Goal: Task Accomplishment & Management: Use online tool/utility

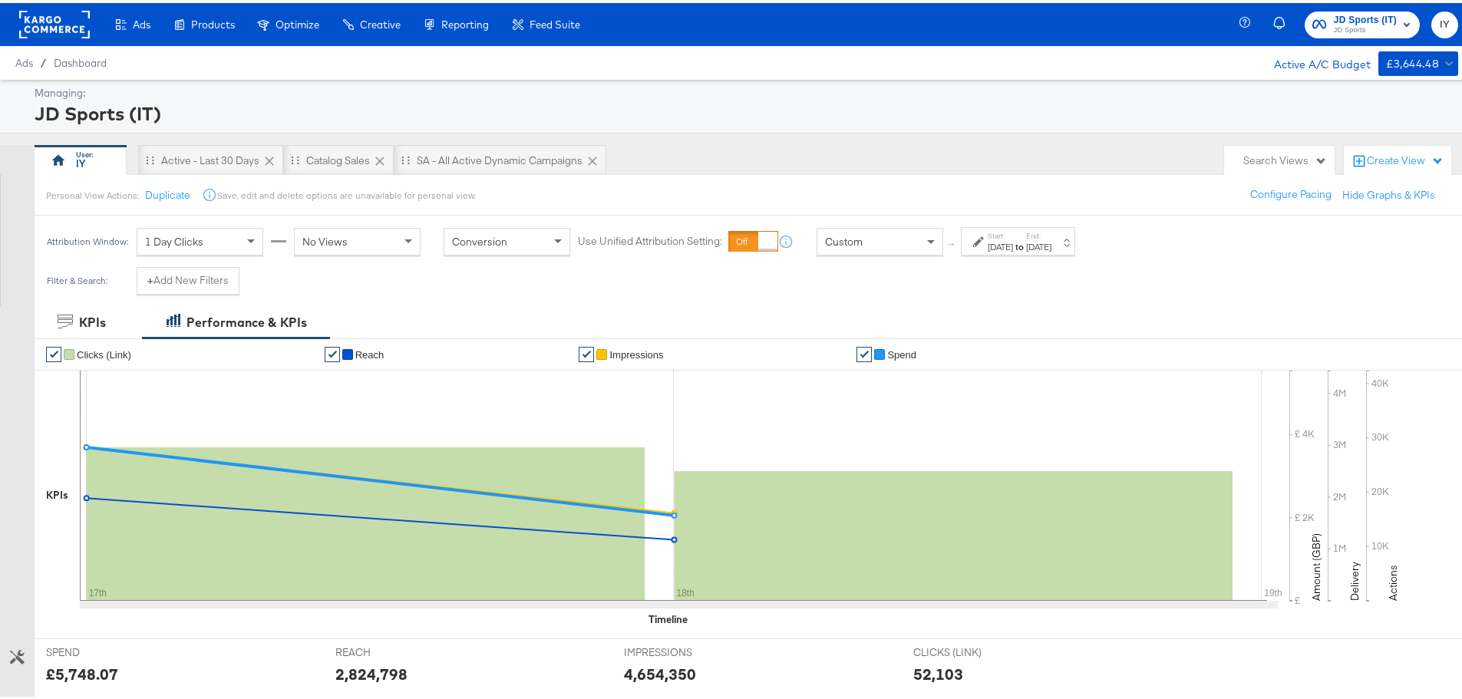
click at [1046, 236] on div "Start: [DATE] to End: [DATE]" at bounding box center [1019, 239] width 64 height 22
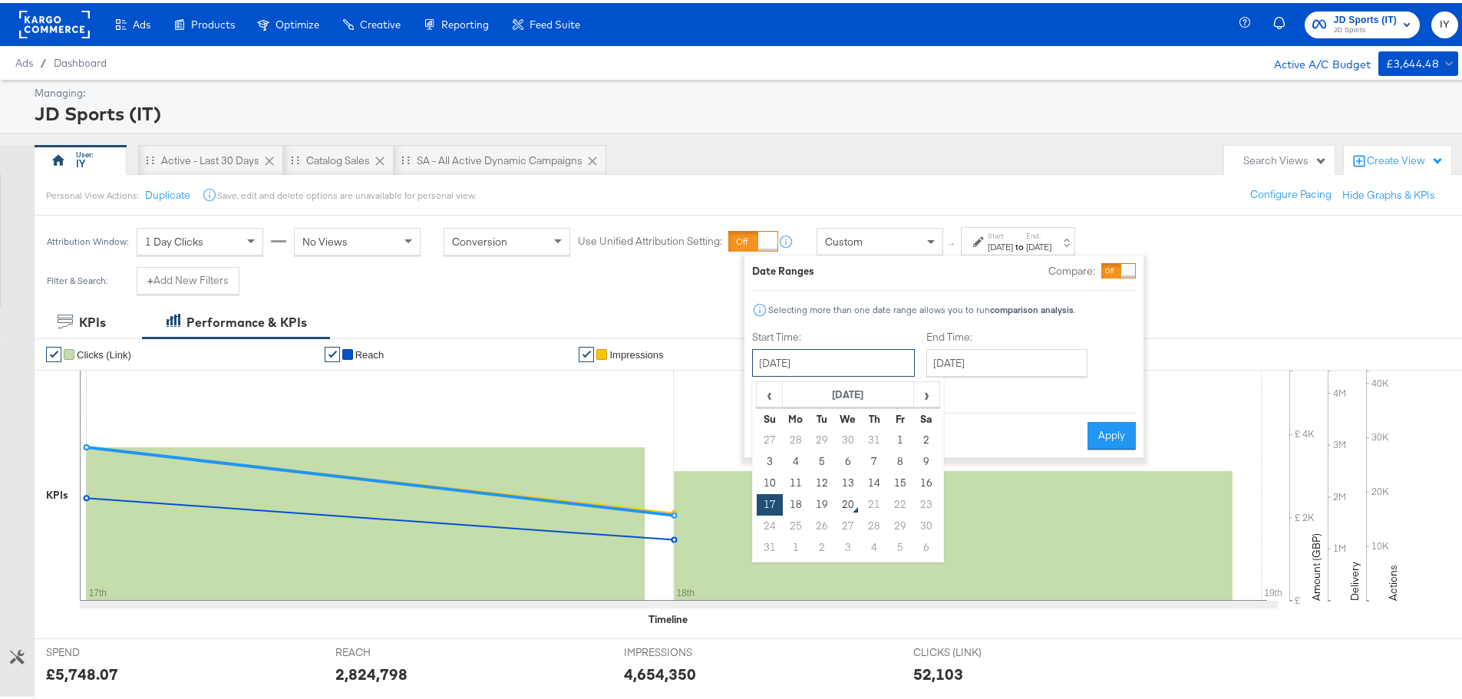
click at [838, 365] on input "[DATE]" at bounding box center [833, 360] width 163 height 28
click at [774, 501] on td "17" at bounding box center [769, 501] width 26 height 21
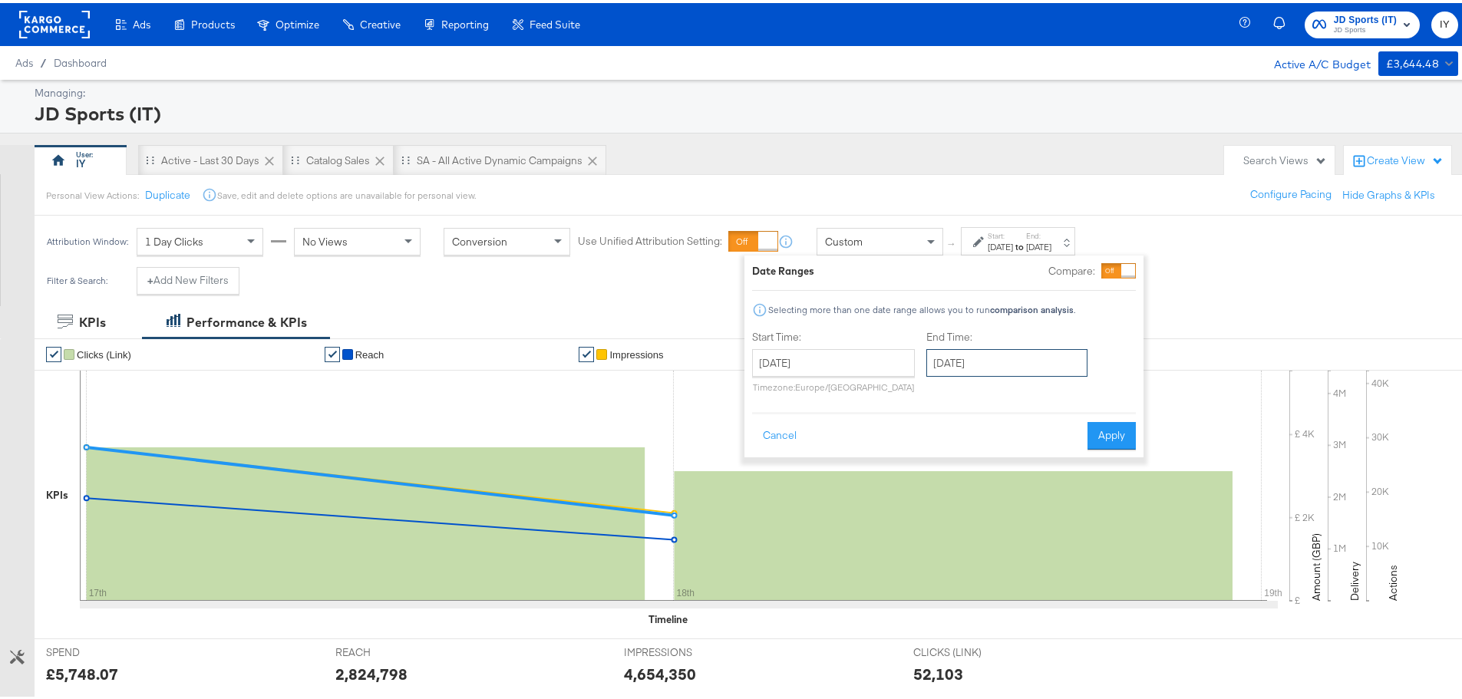
click at [990, 355] on input "[DATE]" at bounding box center [1006, 360] width 161 height 28
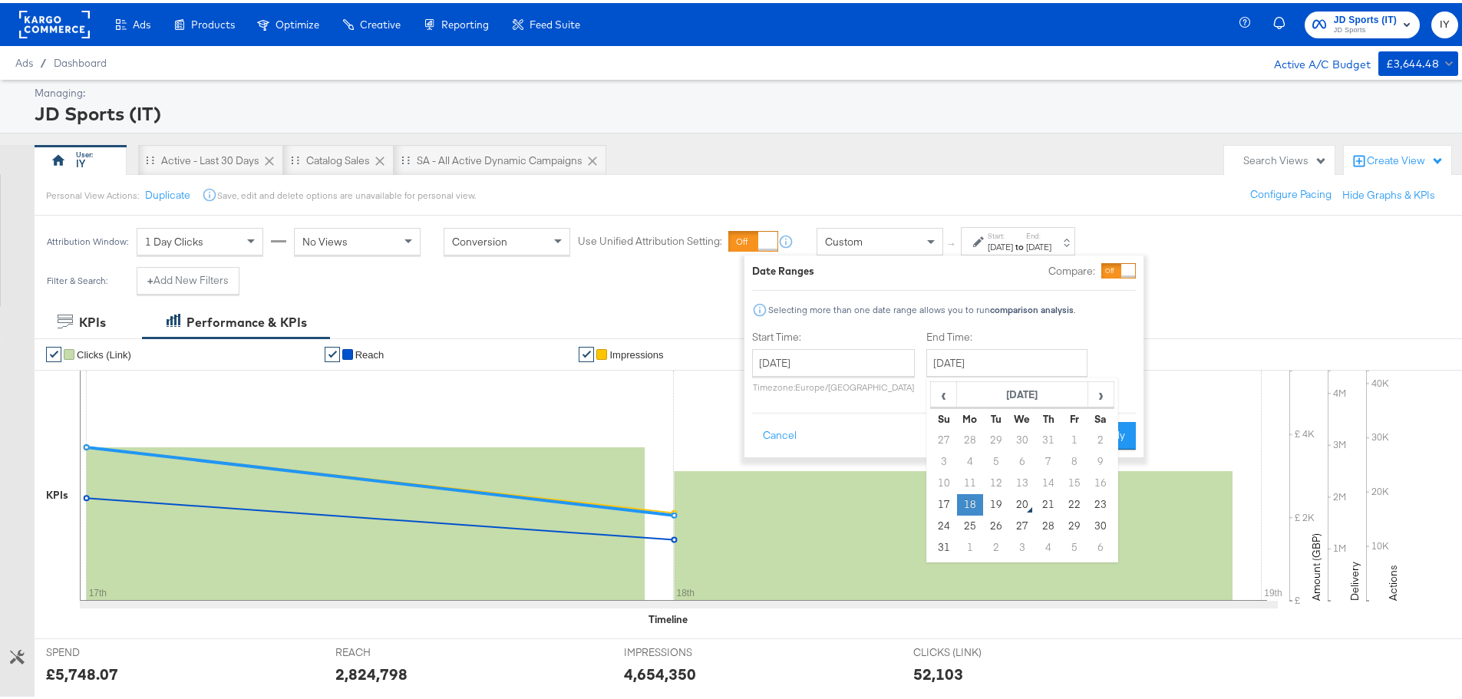
click at [970, 500] on td "18" at bounding box center [970, 501] width 26 height 21
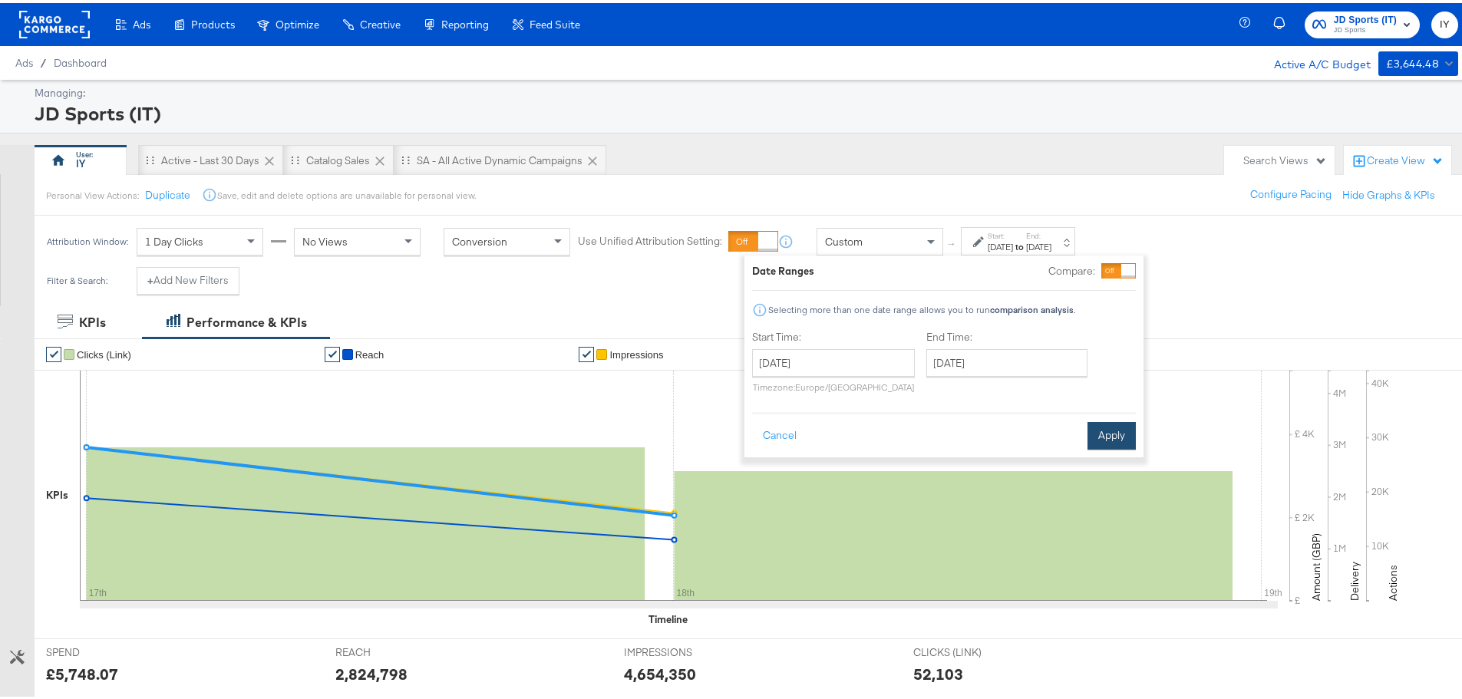
click at [1125, 427] on button "Apply" at bounding box center [1111, 433] width 48 height 28
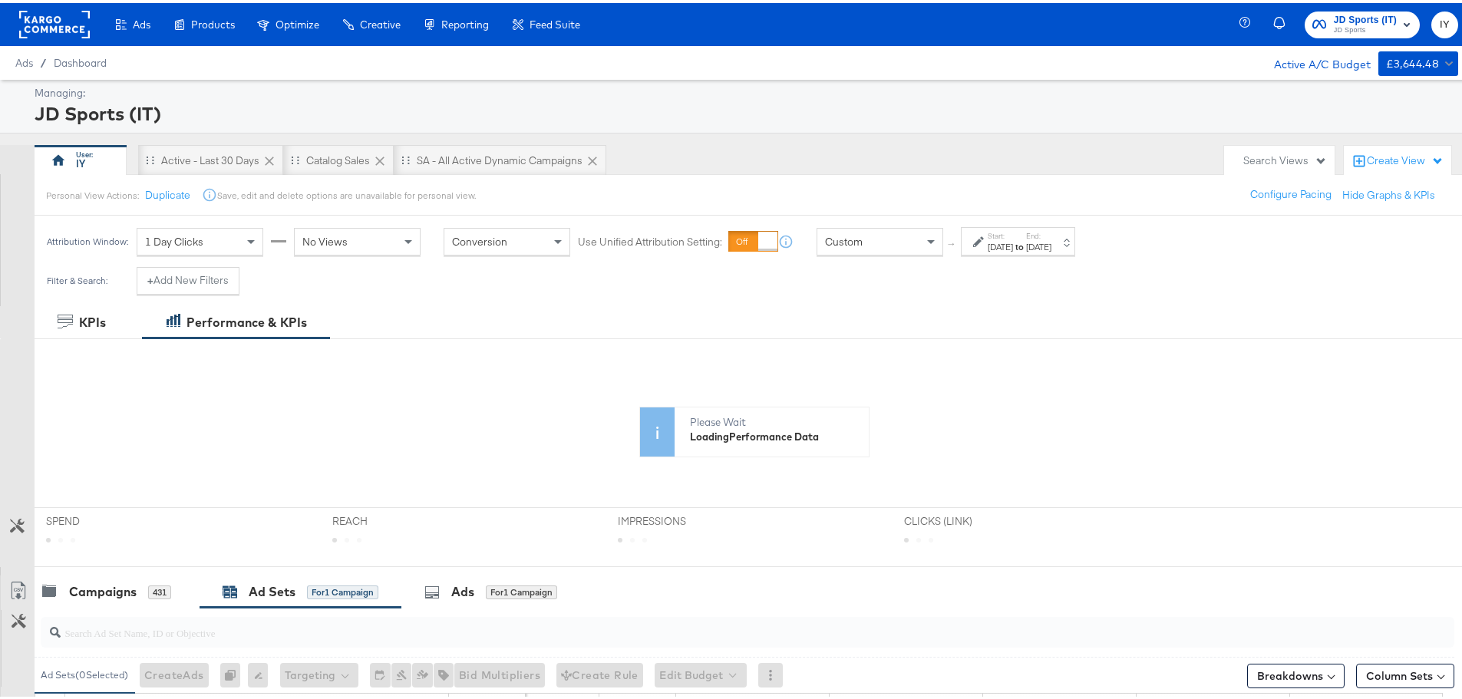
scroll to position [242, 0]
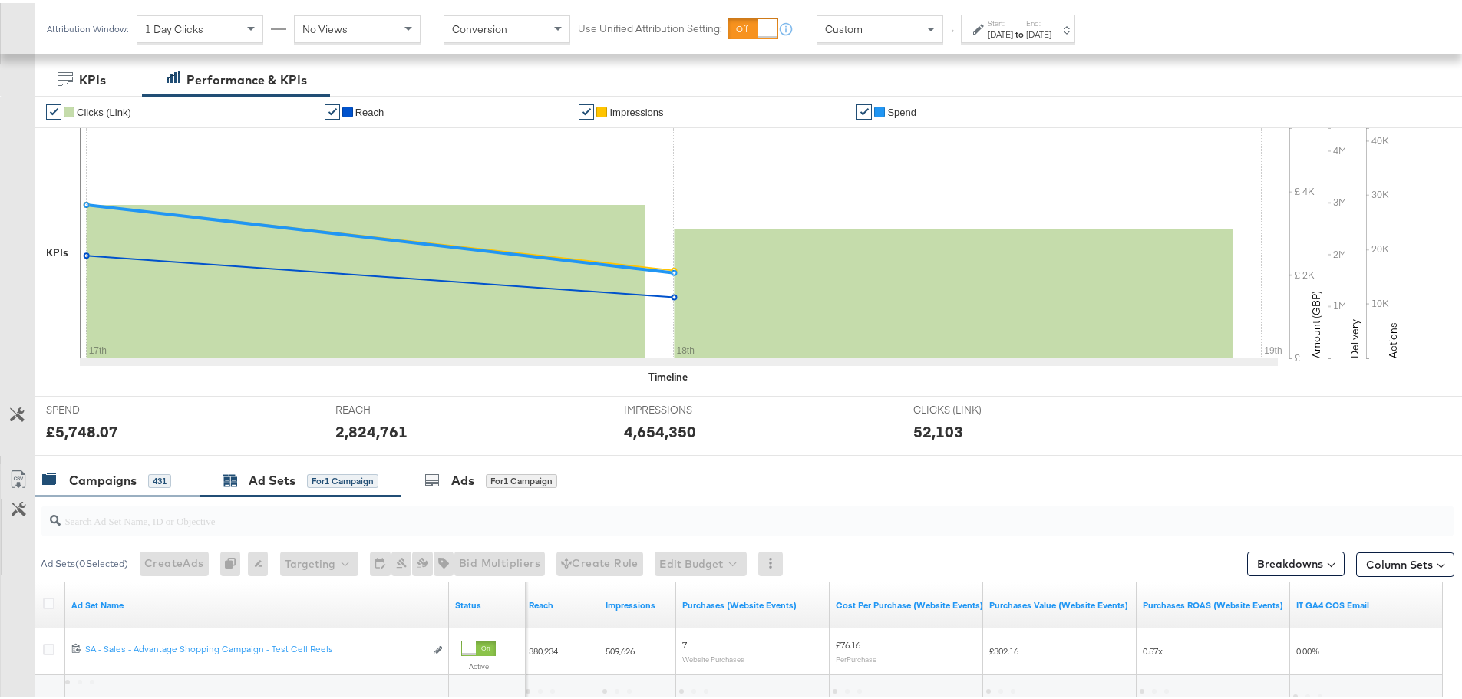
click at [91, 477] on div "Campaigns" at bounding box center [103, 478] width 68 height 18
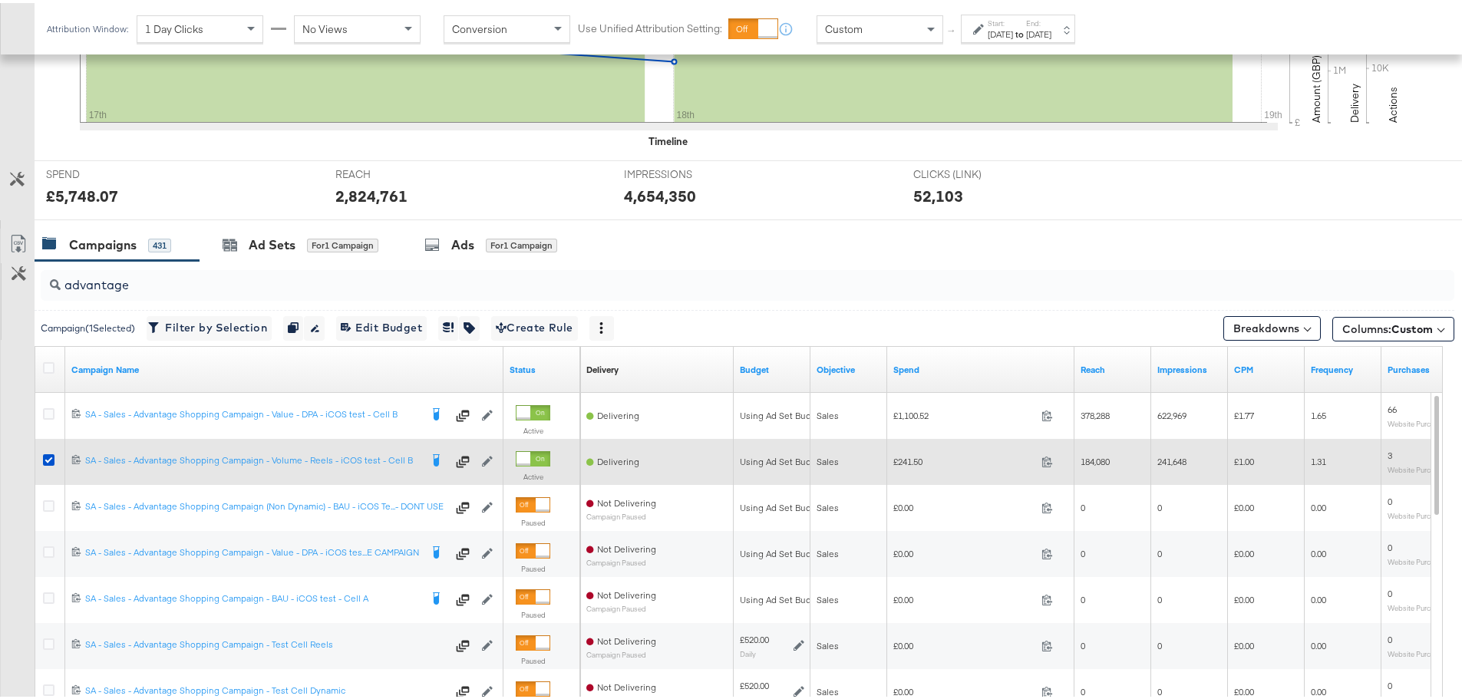
scroll to position [473, 0]
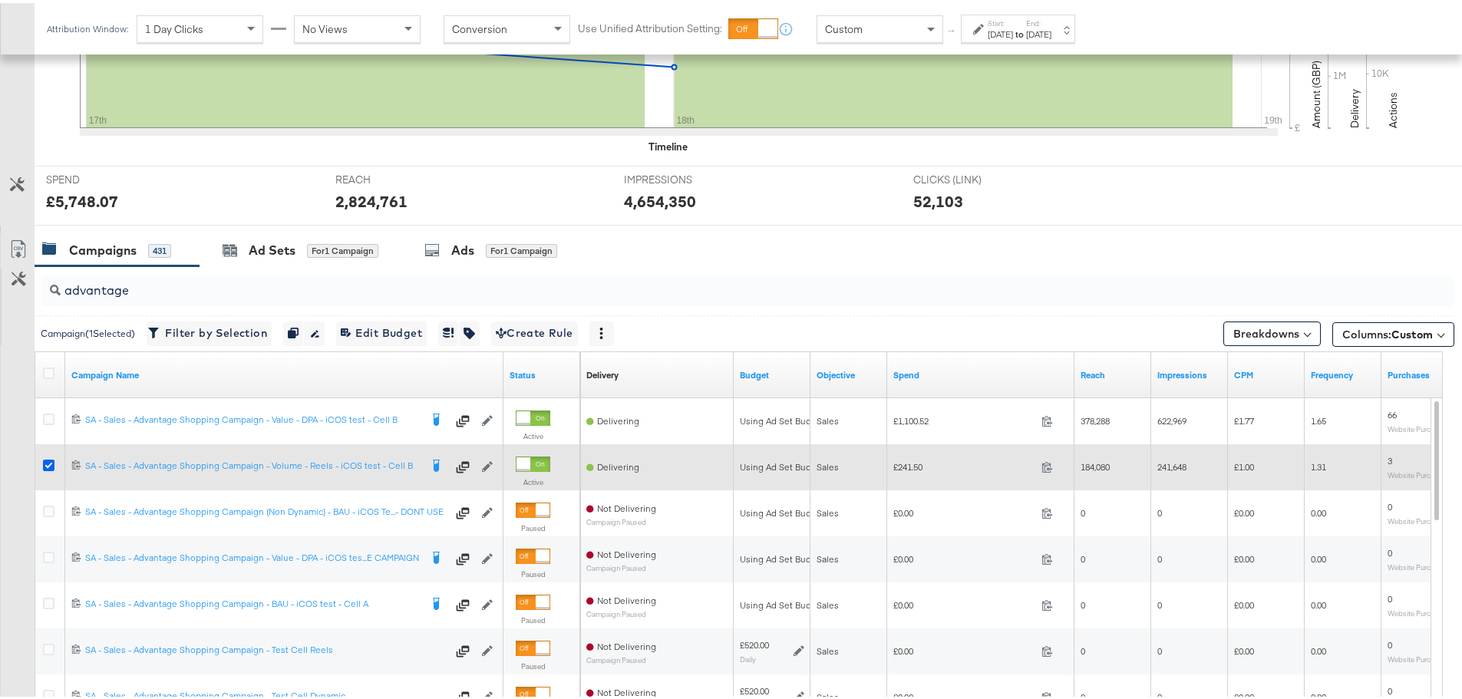
click at [51, 465] on icon at bounding box center [49, 462] width 12 height 12
click at [0, 0] on input "checkbox" at bounding box center [0, 0] width 0 height 0
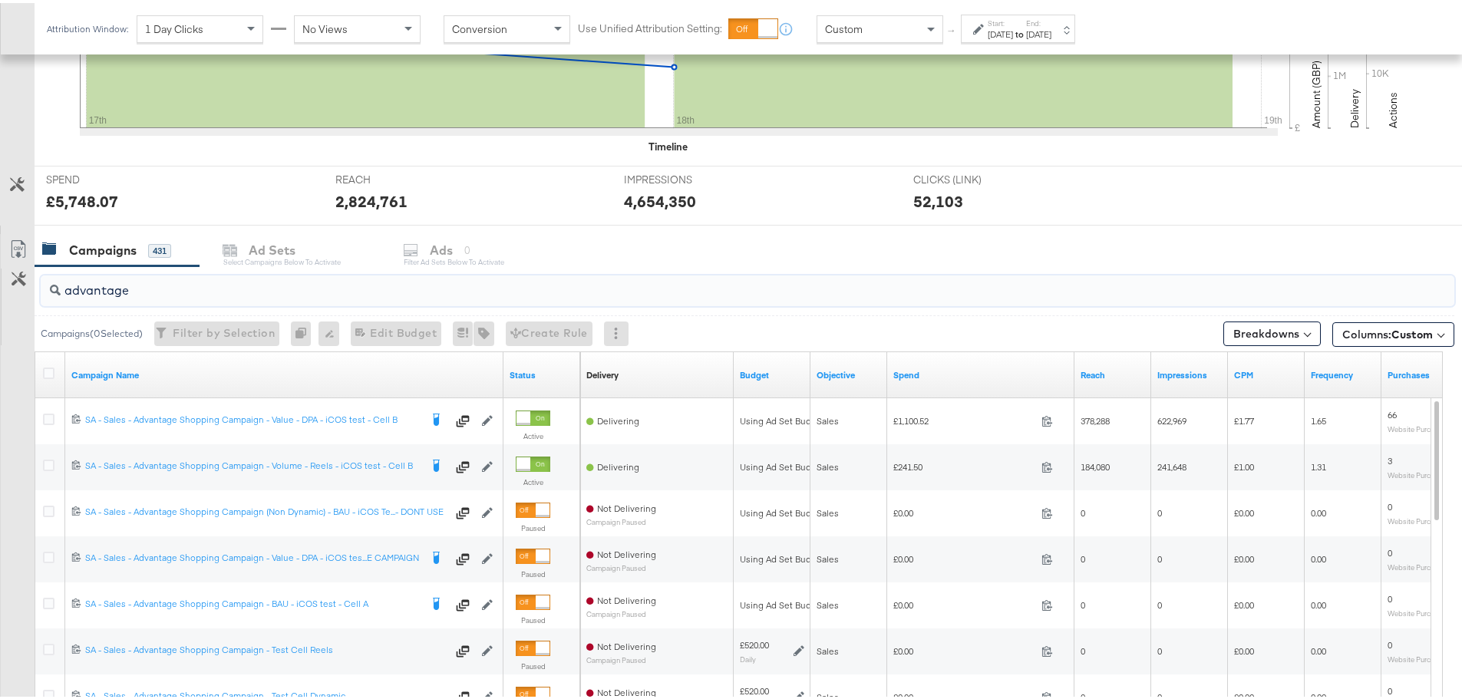
drag, startPoint x: 145, startPoint y: 292, endPoint x: -25, endPoint y: 288, distance: 169.6
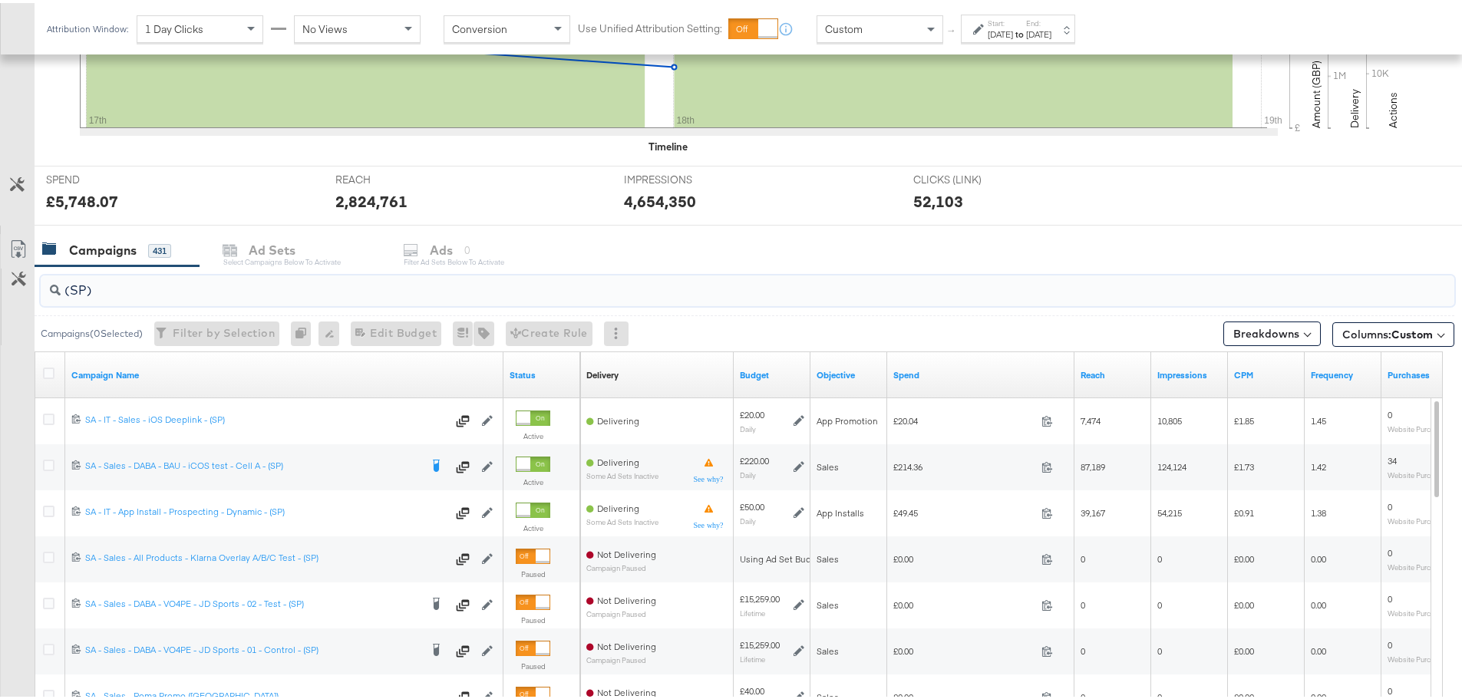
type input "(SP)"
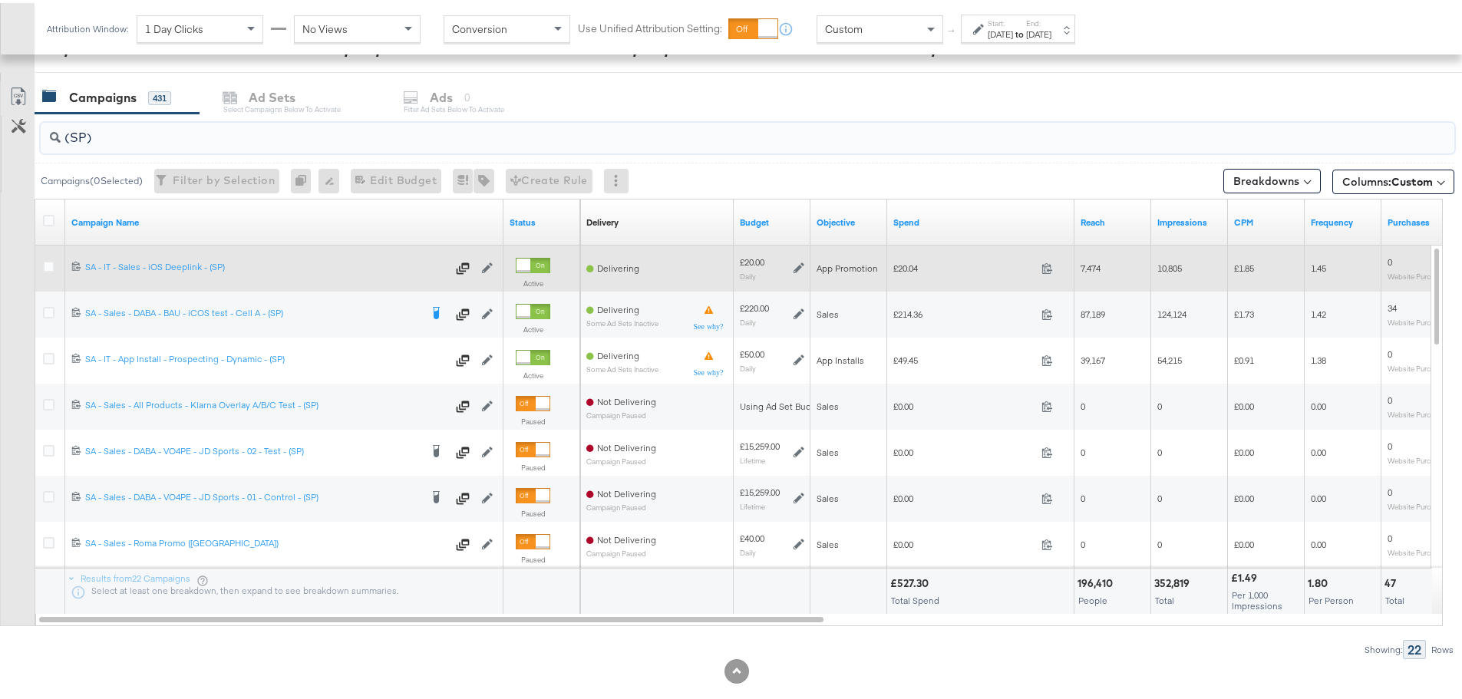
scroll to position [626, 0]
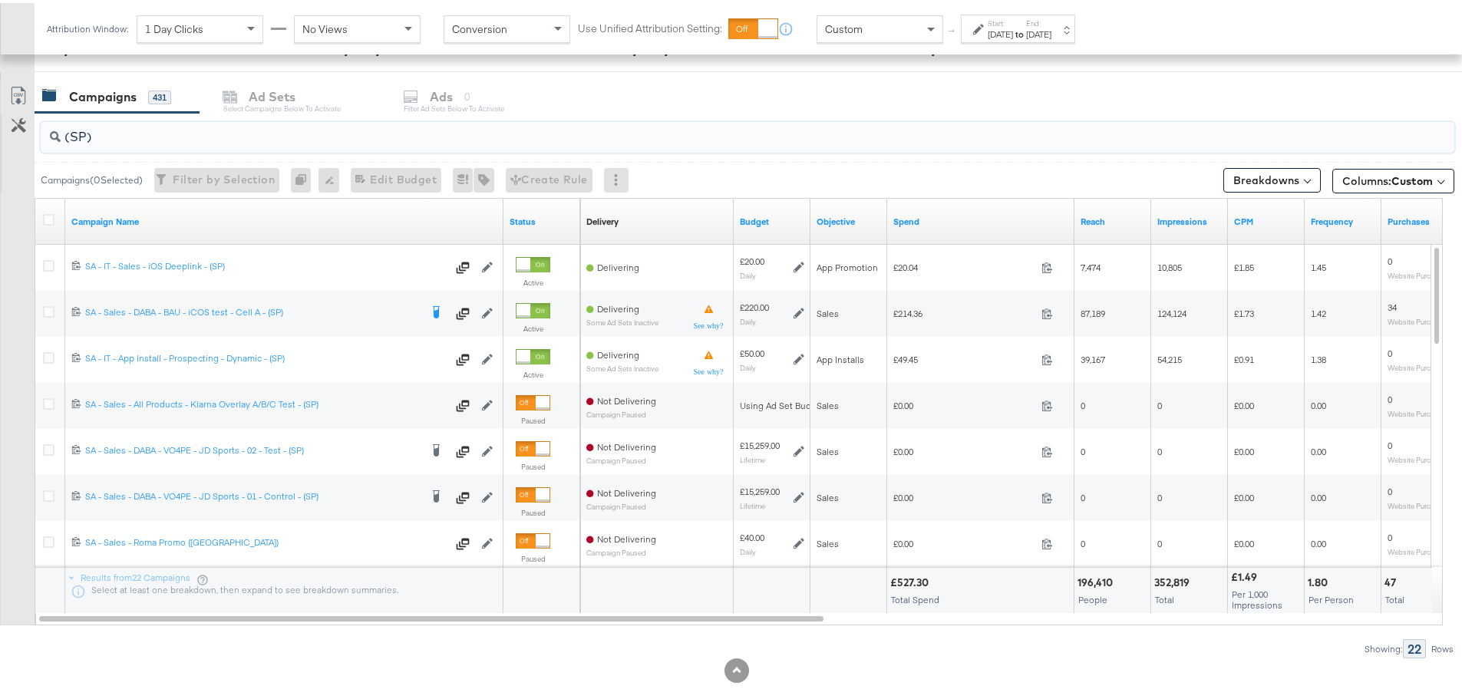
click at [1004, 19] on label "Start:" at bounding box center [999, 20] width 25 height 10
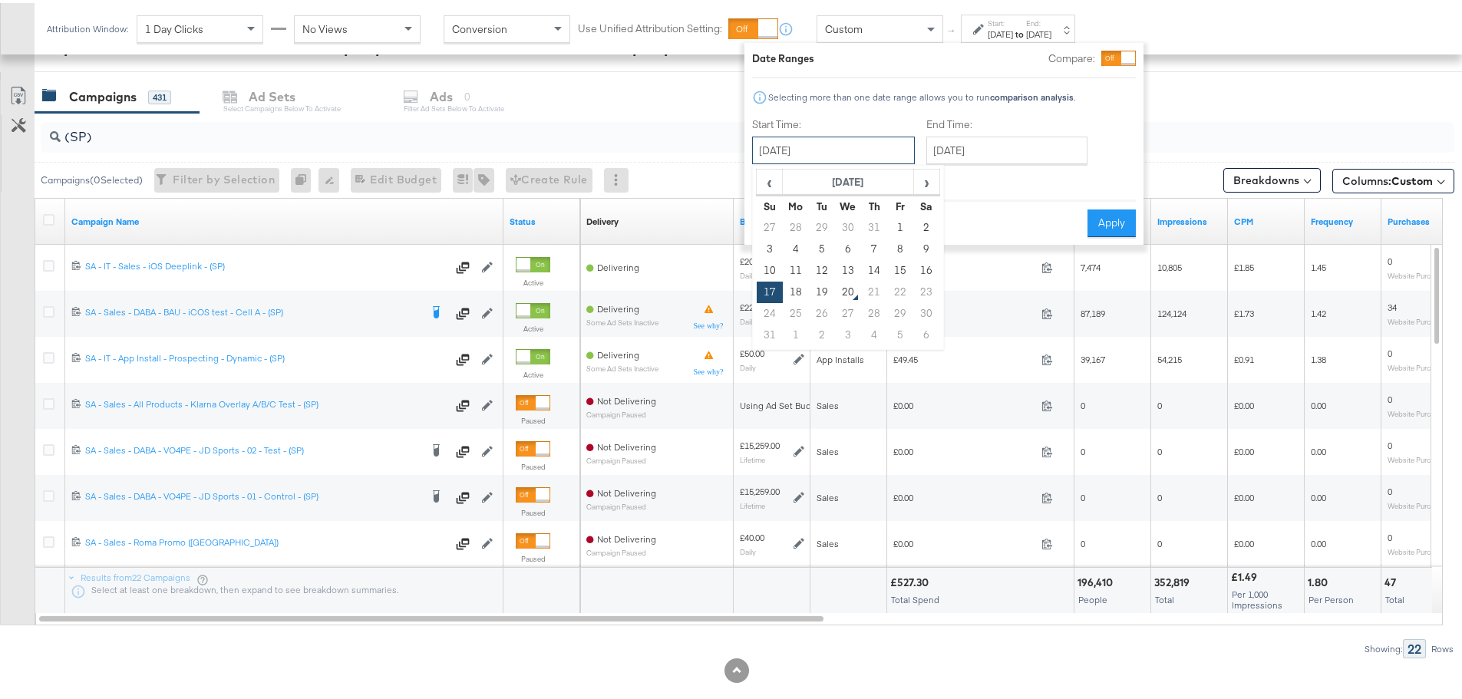
click at [830, 158] on input "[DATE]" at bounding box center [833, 147] width 163 height 28
click at [770, 285] on td "17" at bounding box center [769, 288] width 26 height 21
click at [770, 285] on div "£20.00 Daily" at bounding box center [771, 265] width 77 height 46
click at [1013, 145] on input "[DATE]" at bounding box center [1006, 147] width 161 height 28
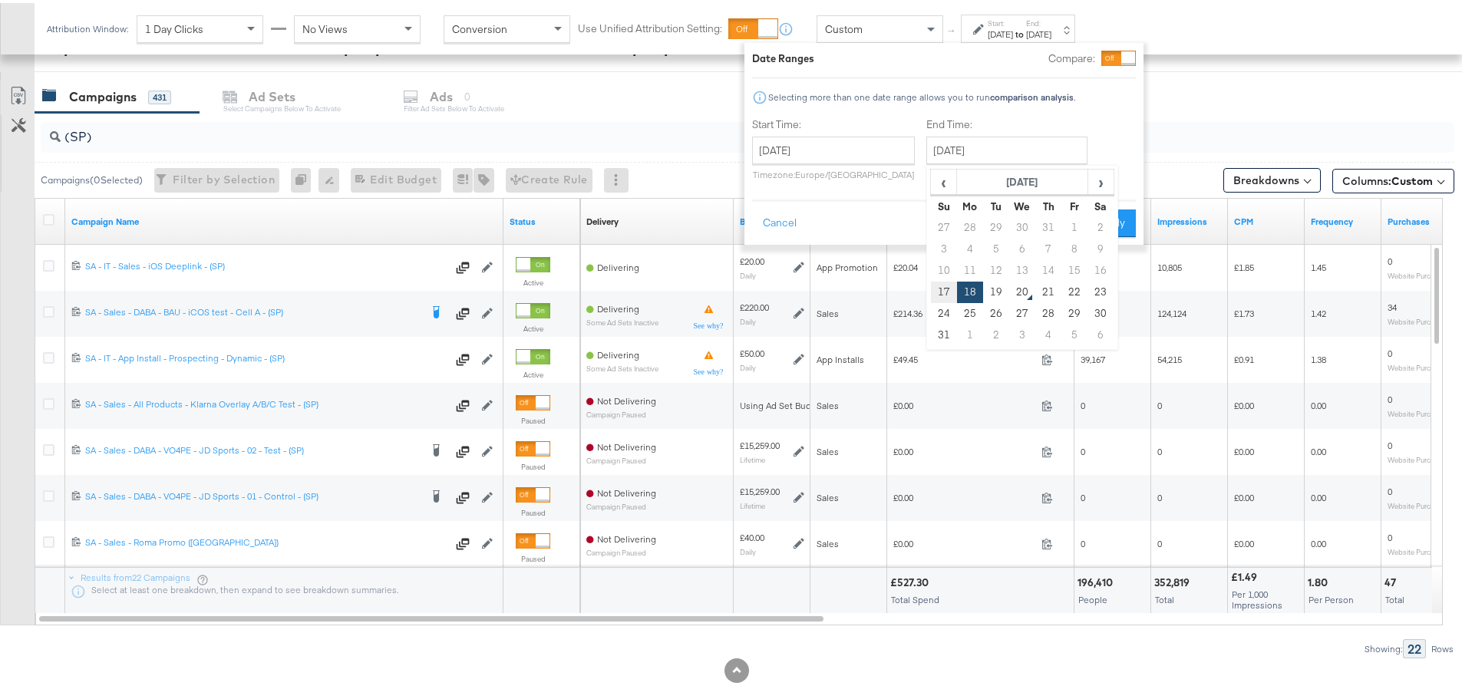
click at [938, 286] on td "17" at bounding box center [944, 288] width 26 height 21
type input "[DATE]"
click at [1116, 208] on button "Apply" at bounding box center [1111, 220] width 48 height 28
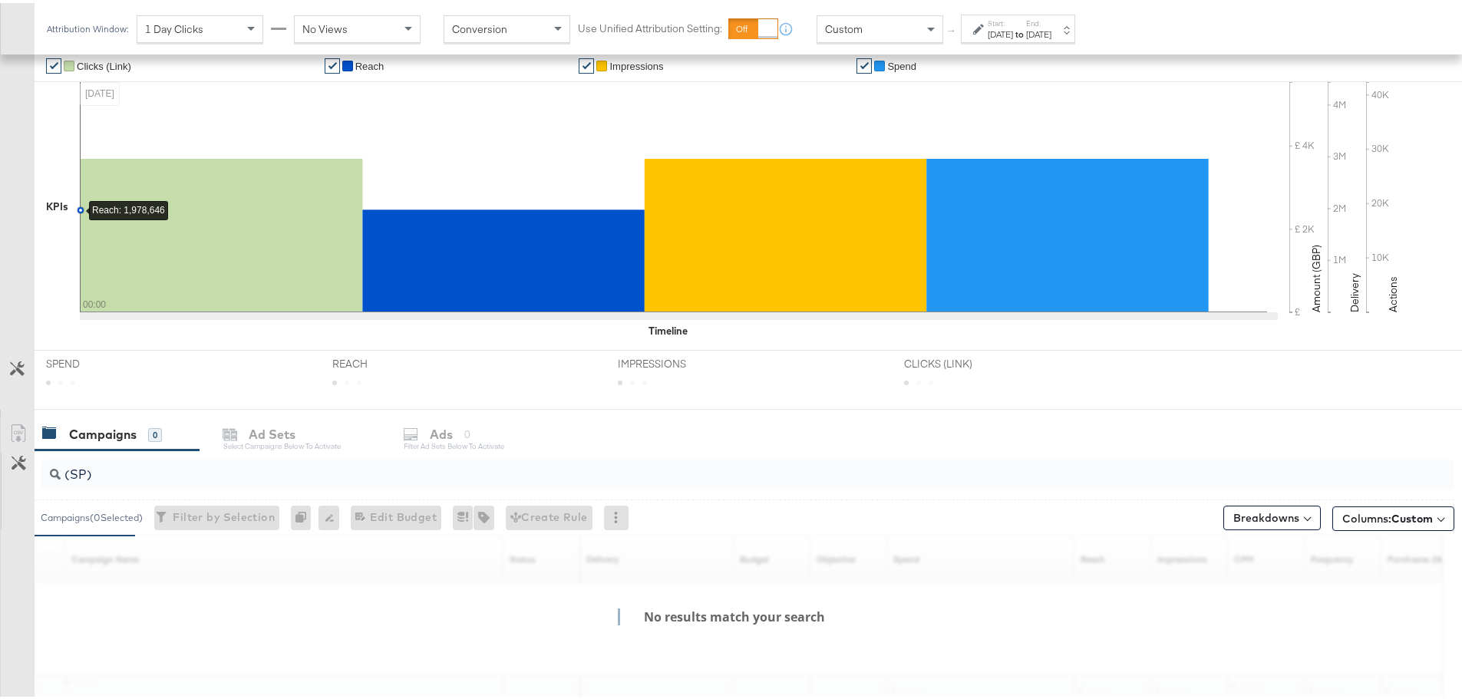
scroll to position [420, 0]
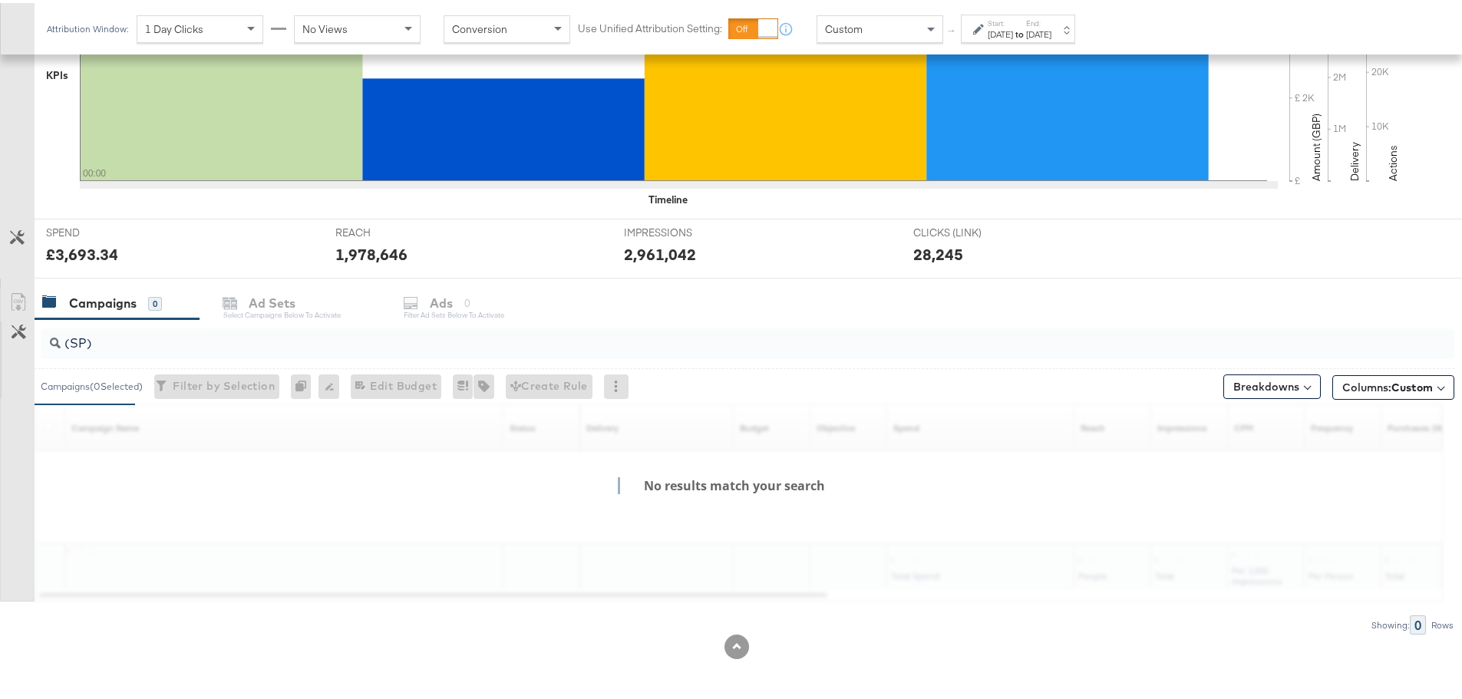
click at [1013, 29] on div "[DATE]" at bounding box center [999, 31] width 25 height 12
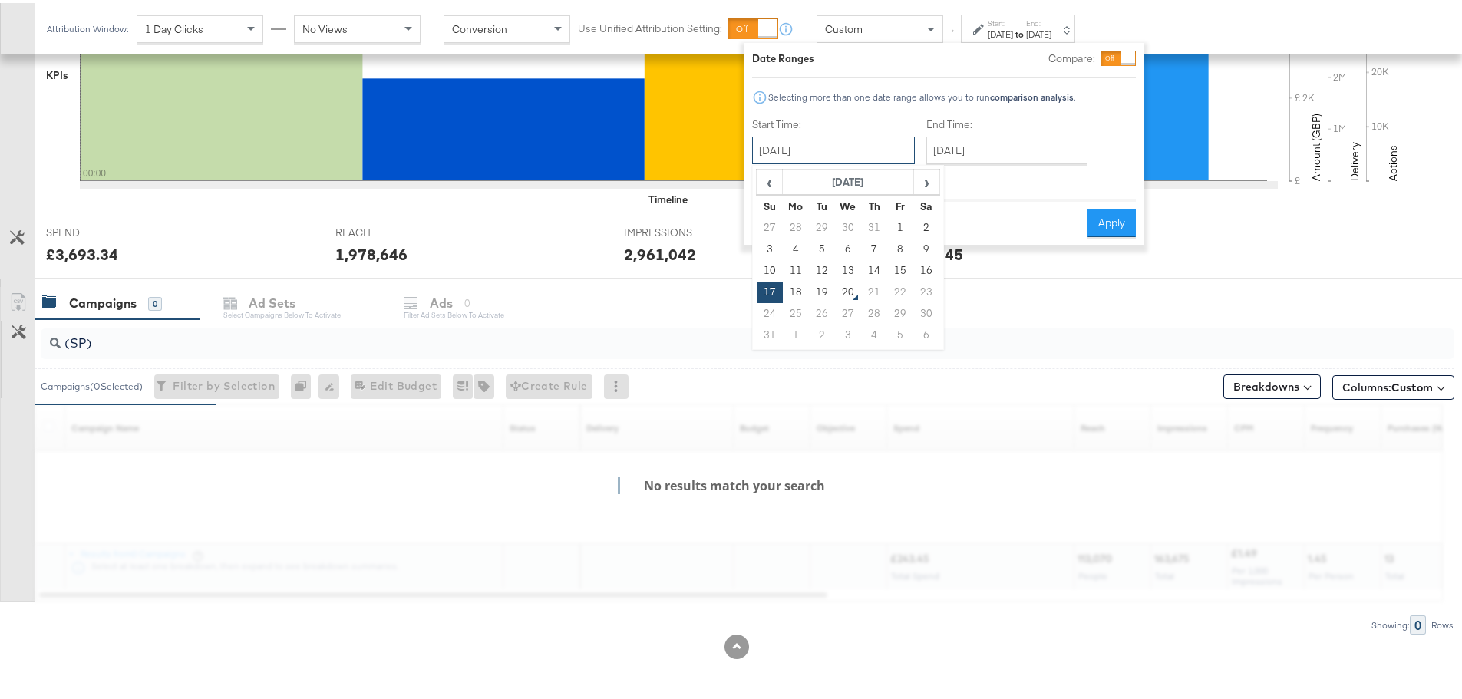
click at [805, 147] on input "[DATE]" at bounding box center [833, 147] width 163 height 28
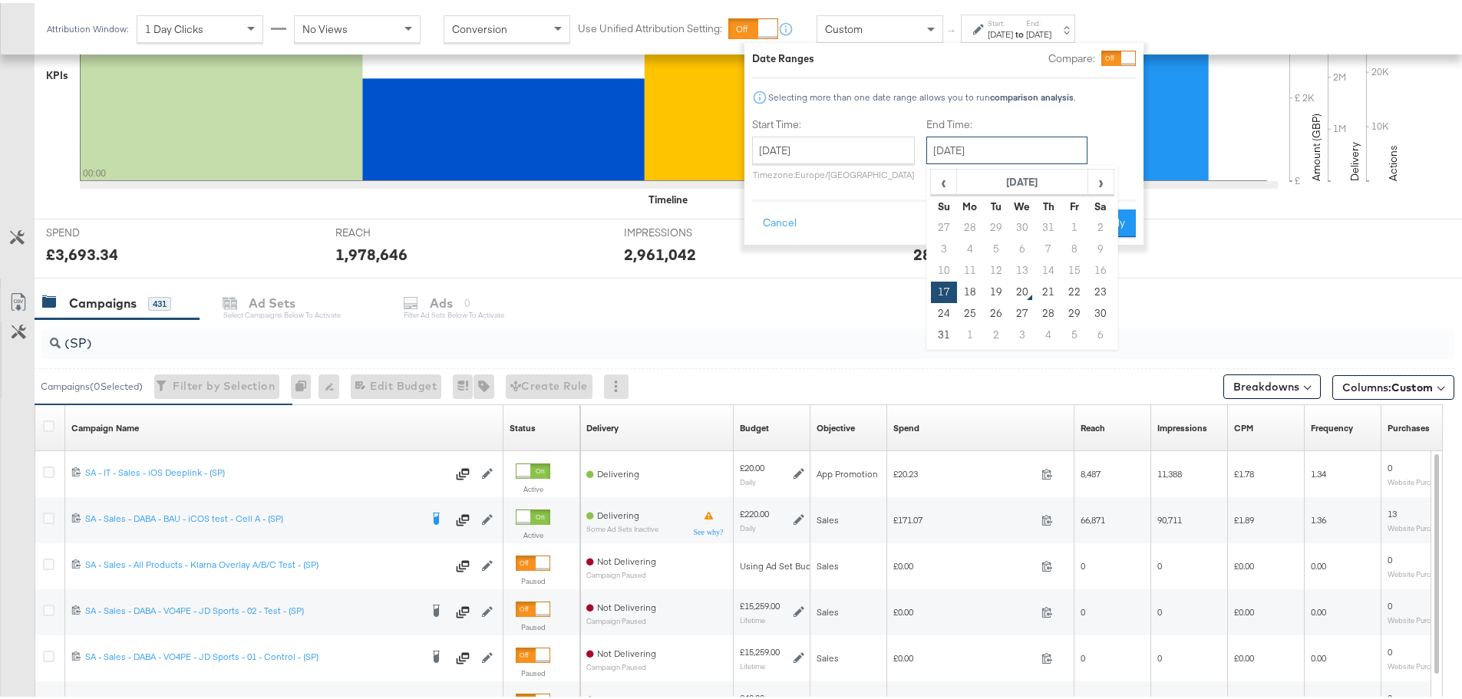
click at [993, 143] on input "[DATE]" at bounding box center [1006, 147] width 161 height 28
click at [972, 287] on td "18" at bounding box center [970, 288] width 26 height 21
type input "[DATE]"
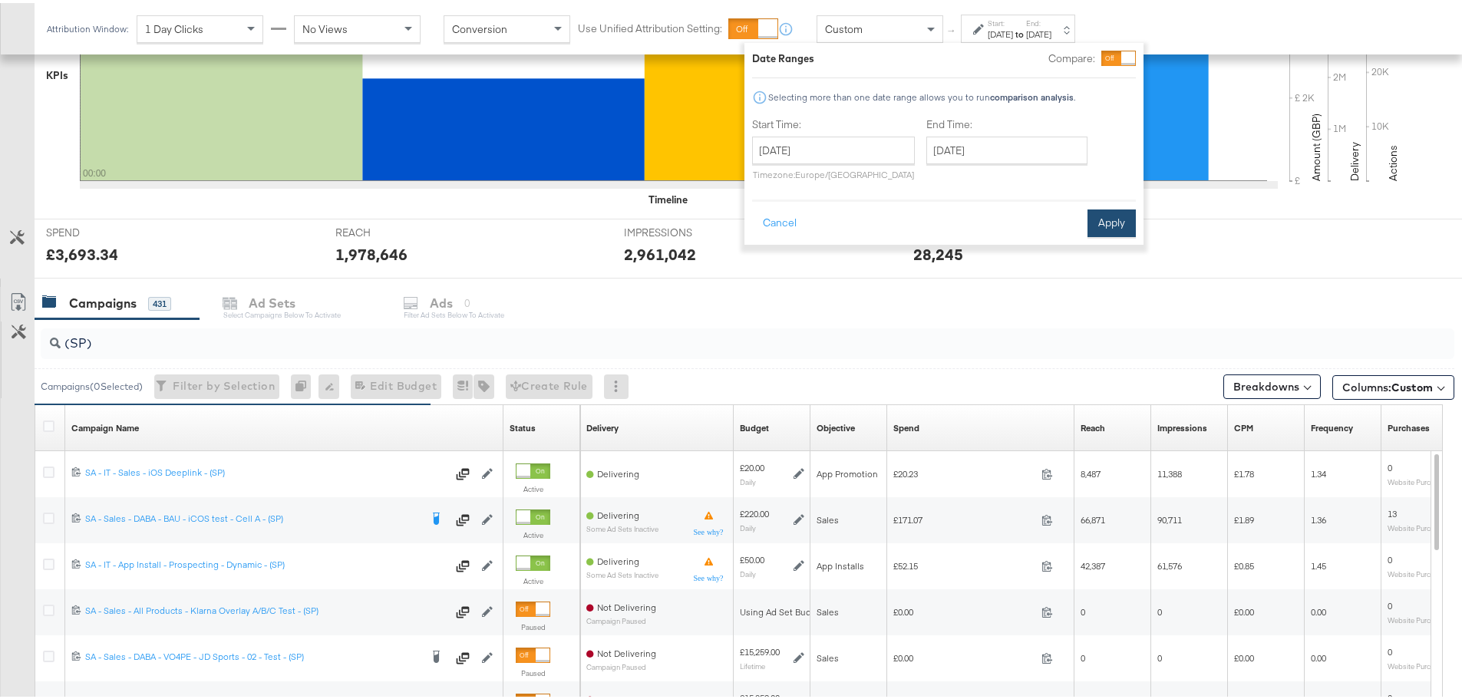
click at [1106, 221] on button "Apply" at bounding box center [1111, 220] width 48 height 28
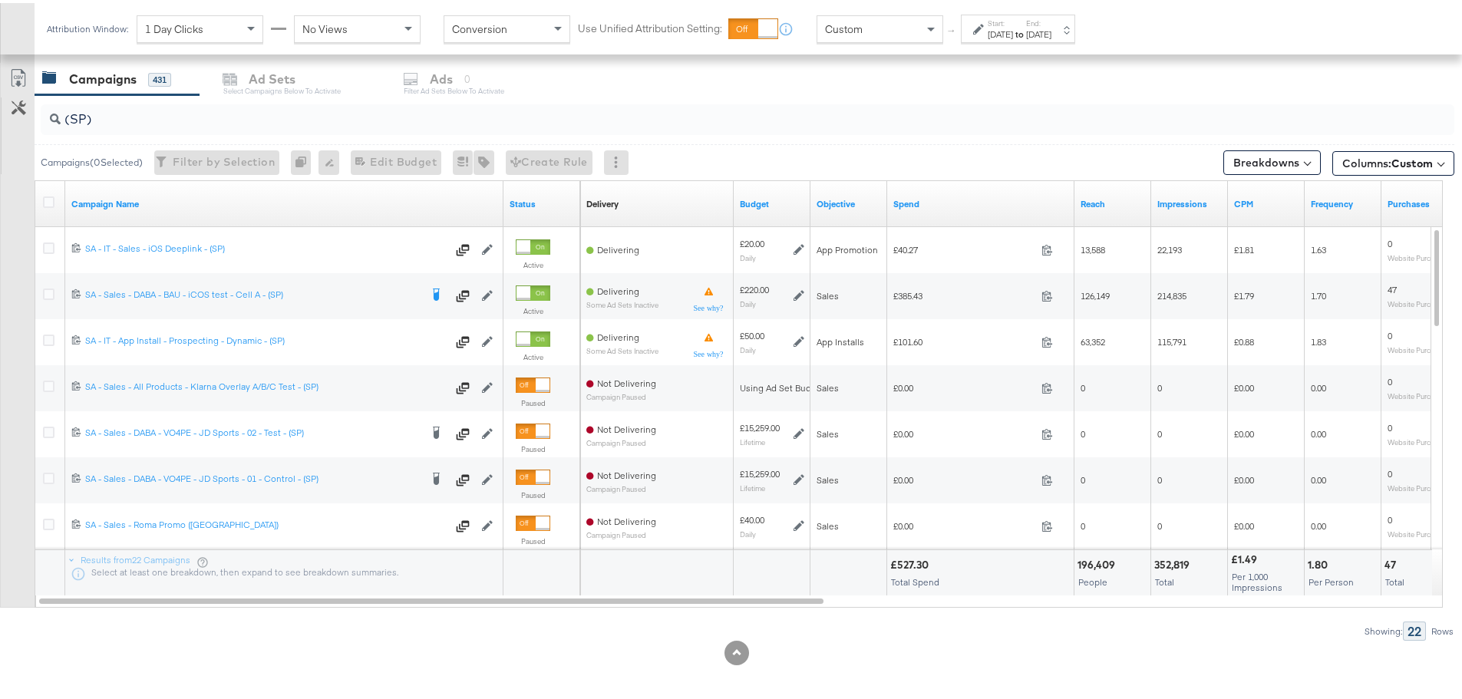
scroll to position [650, 0]
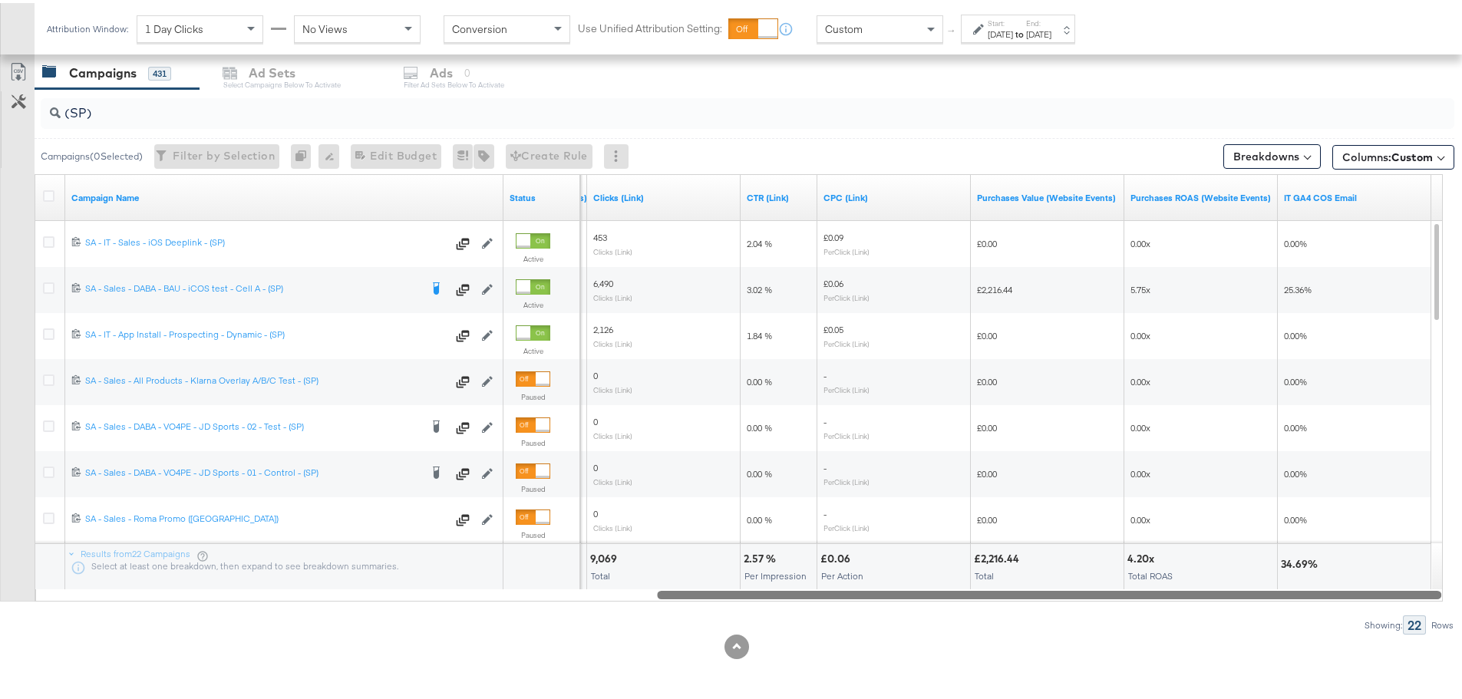
drag, startPoint x: 495, startPoint y: 590, endPoint x: 1330, endPoint y: 618, distance: 835.9
click at [1330, 618] on div "(SP) Campaigns ( 0 Selected) Filter by Selection Filter 0 campaigns 0 Rename 0 …" at bounding box center [727, 358] width 1454 height 545
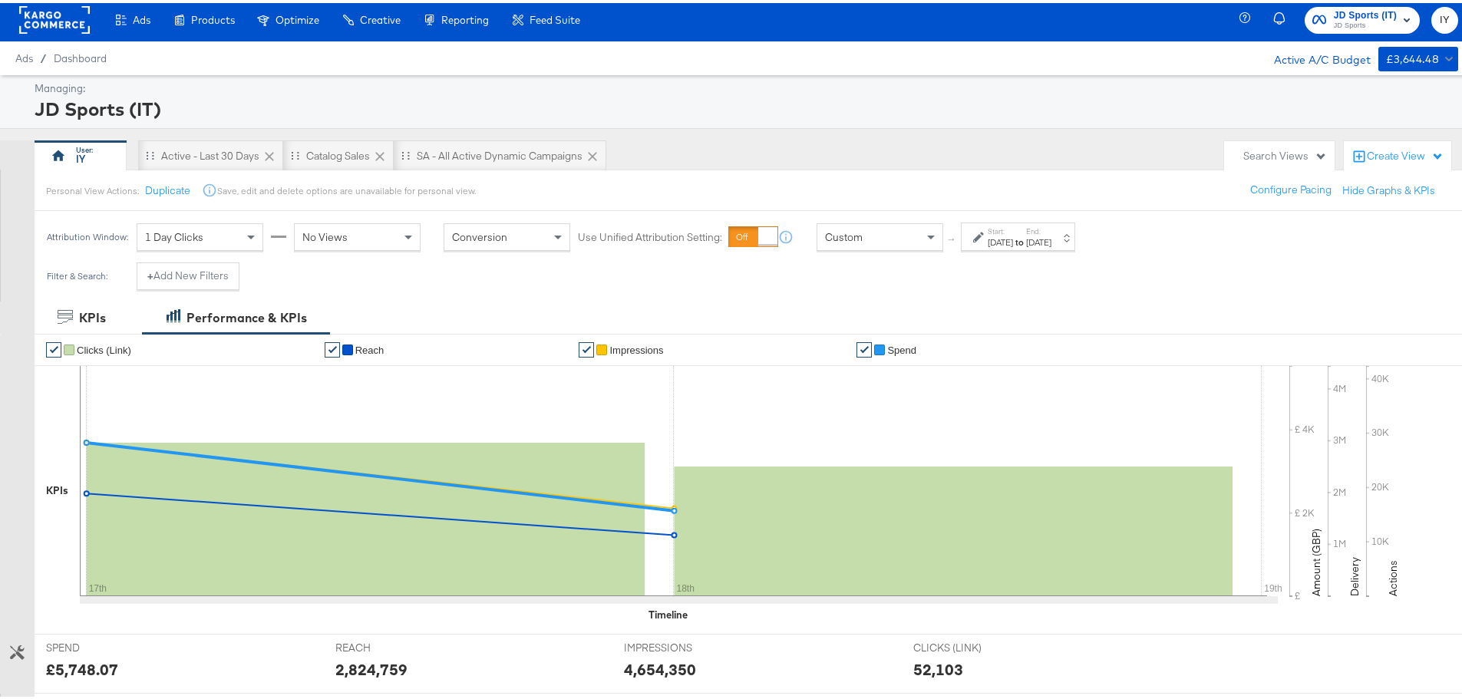
scroll to position [0, 0]
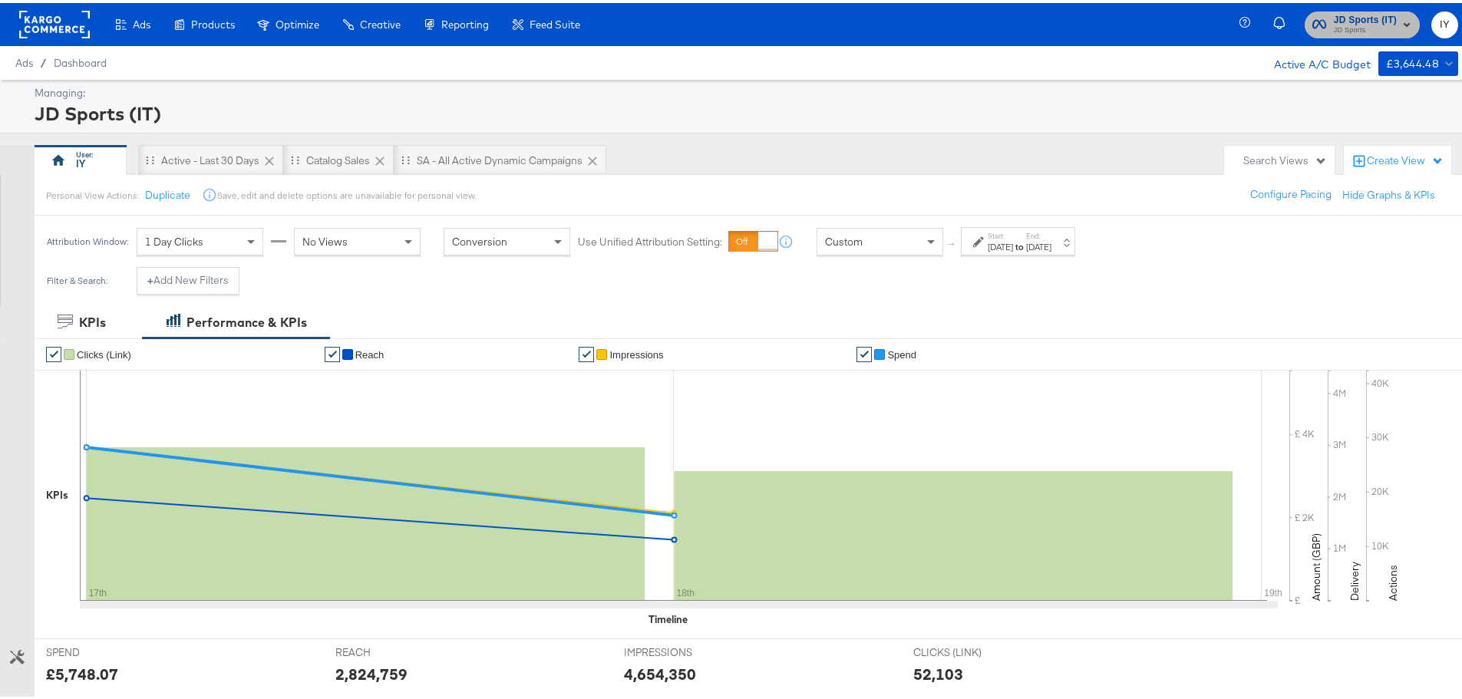
click at [1359, 18] on span "JD Sports (IT)" at bounding box center [1364, 17] width 63 height 16
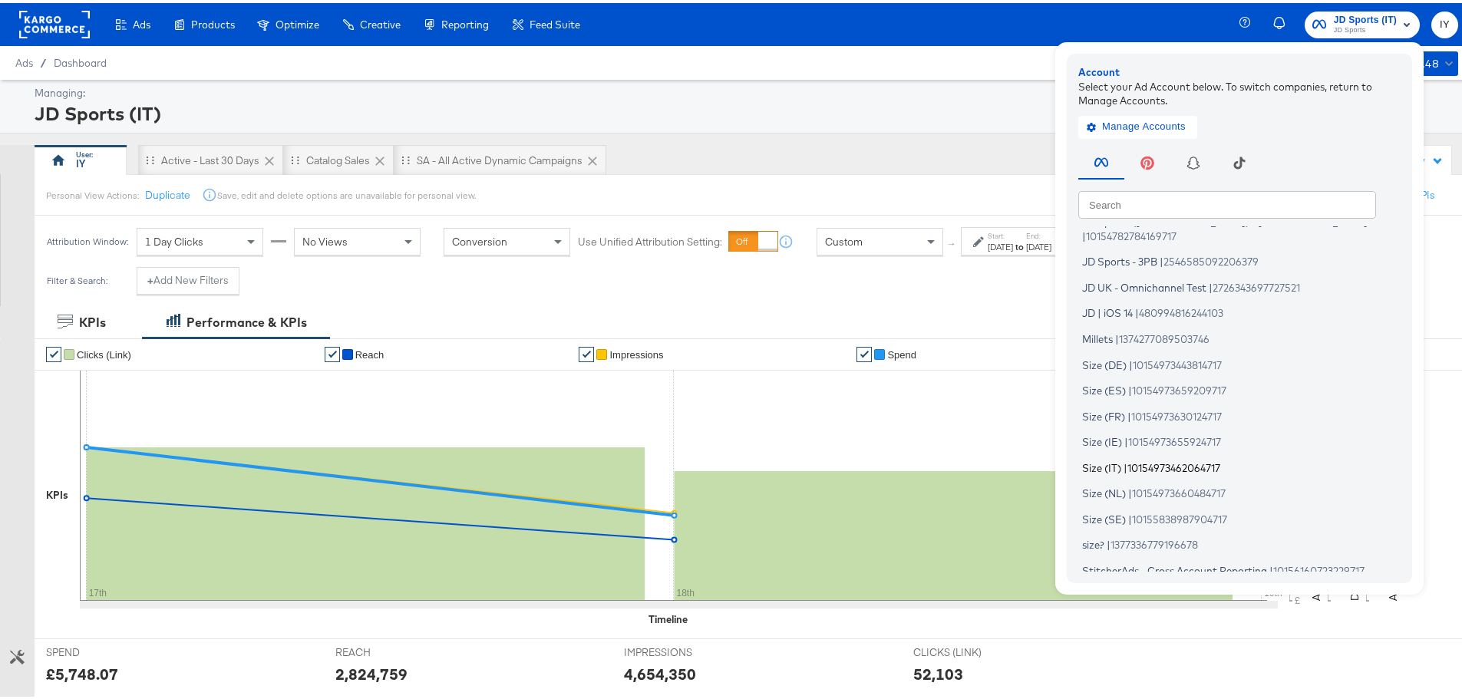
scroll to position [453, 0]
